Goal: Transaction & Acquisition: Book appointment/travel/reservation

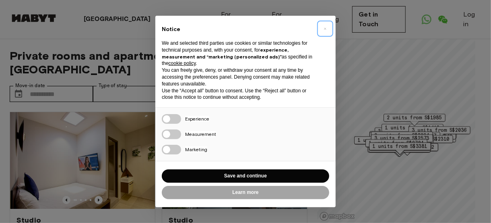
click at [323, 29] on button "×" at bounding box center [325, 28] width 13 height 13
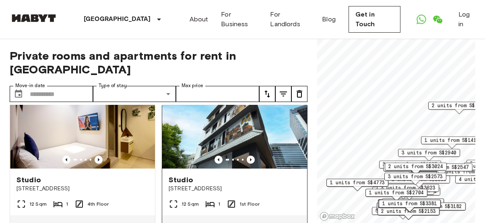
scroll to position [81, 0]
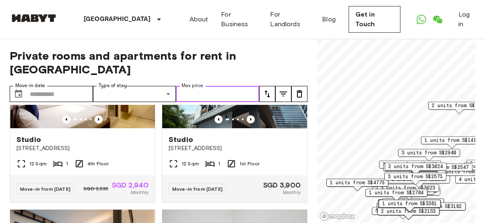
click at [233, 86] on input "Max price" at bounding box center [217, 94] width 83 height 16
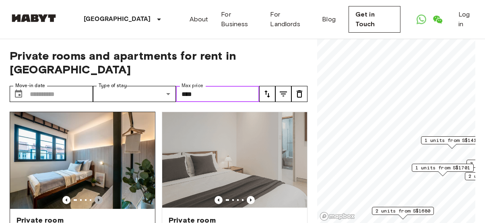
click at [99, 196] on icon "Previous image" at bounding box center [99, 200] width 8 height 8
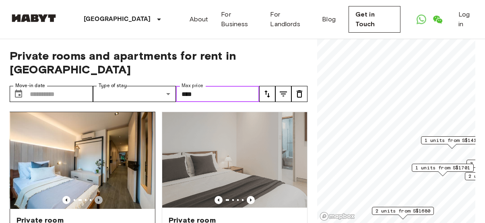
click at [99, 196] on icon "Previous image" at bounding box center [99, 200] width 8 height 8
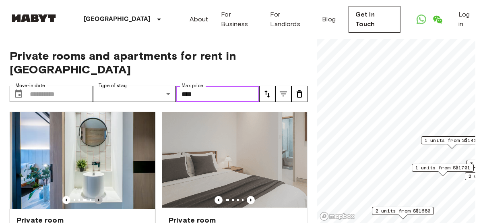
click at [99, 196] on icon "Previous image" at bounding box center [99, 200] width 8 height 8
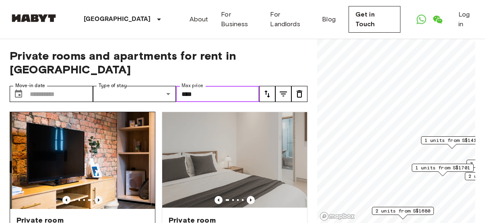
click at [99, 196] on icon "Previous image" at bounding box center [99, 200] width 8 height 8
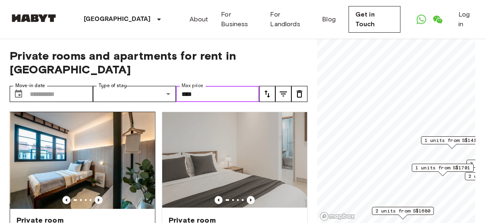
click at [99, 196] on icon "Previous image" at bounding box center [99, 200] width 8 height 8
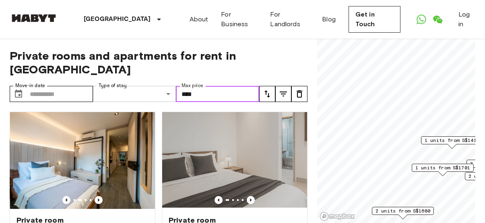
type input "****"
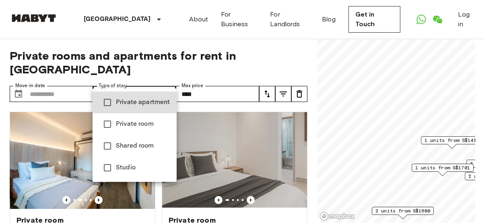
click at [131, 50] on div at bounding box center [245, 111] width 491 height 223
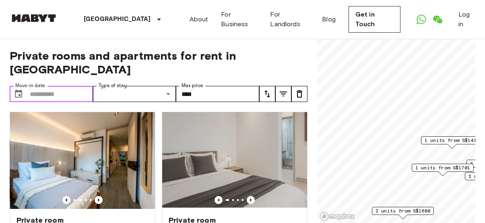
click at [61, 86] on input "Move-in date" at bounding box center [61, 94] width 63 height 16
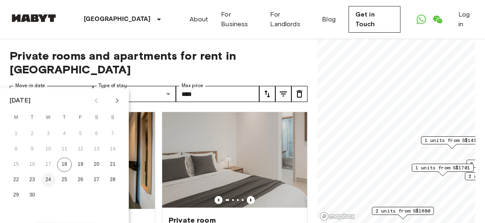
click at [45, 180] on button "24" at bounding box center [48, 179] width 14 height 14
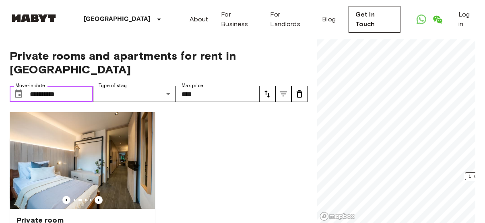
type input "**********"
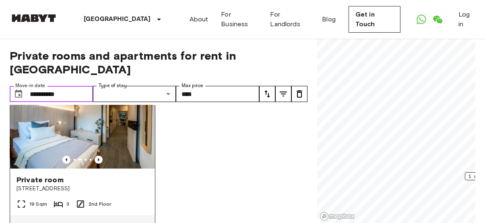
scroll to position [72, 0]
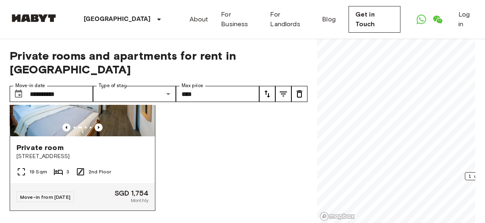
click at [52, 143] on span "Private room" at bounding box center [40, 148] width 47 height 10
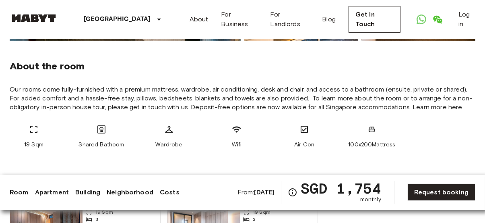
scroll to position [322, 0]
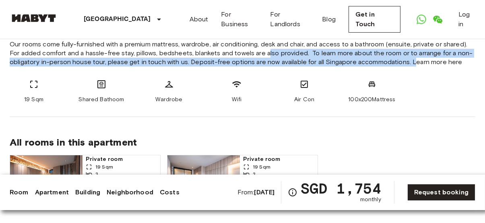
drag, startPoint x: 267, startPoint y: 49, endPoint x: 414, endPoint y: 62, distance: 147.1
click at [414, 62] on span "Our rooms come fully-furnished with a premium mattress, wardrobe, air condition…" at bounding box center [243, 53] width 466 height 27
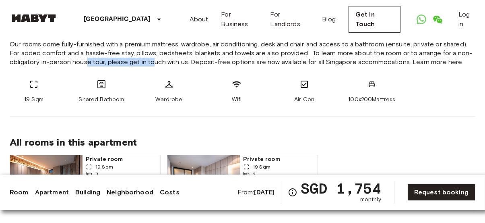
drag, startPoint x: 87, startPoint y: 62, endPoint x: 155, endPoint y: 66, distance: 67.8
click at [153, 66] on div "About the room Our rooms come fully-furnished with a premium mattress, wardrobe…" at bounding box center [243, 56] width 466 height 121
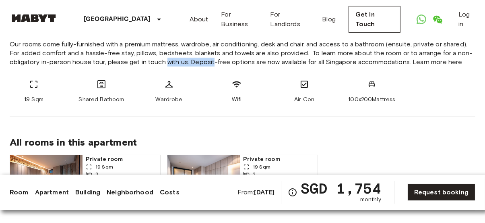
drag, startPoint x: 165, startPoint y: 66, endPoint x: 215, endPoint y: 67, distance: 49.1
click at [215, 67] on div "About the room Our rooms come fully-furnished with a premium mattress, wardrobe…" at bounding box center [243, 56] width 466 height 121
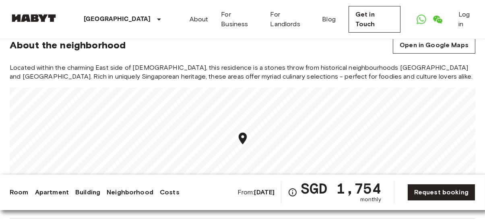
scroll to position [564, 0]
